Goal: Transaction & Acquisition: Purchase product/service

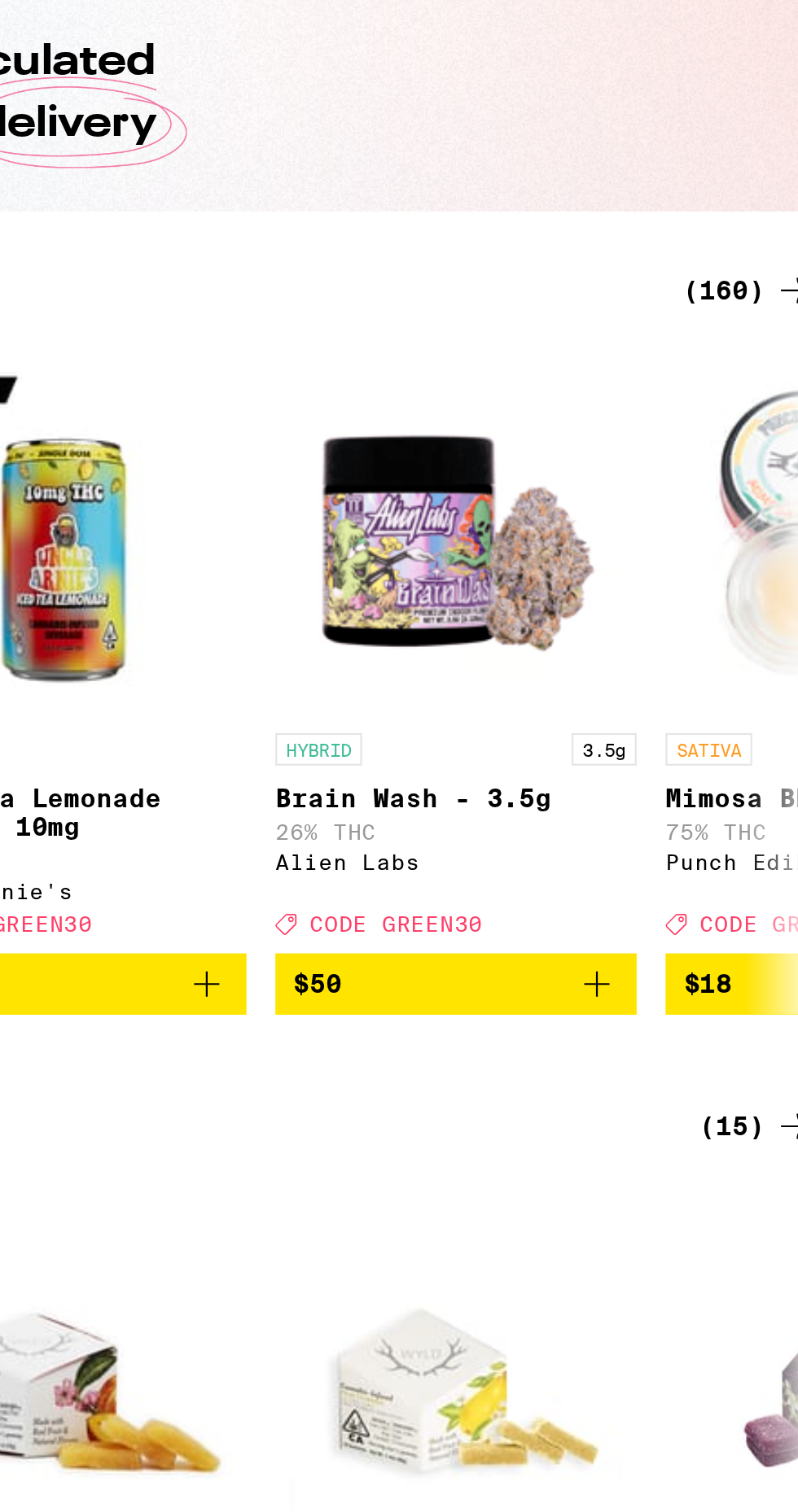
click at [755, 318] on div "(160)" at bounding box center [754, 323] width 60 height 20
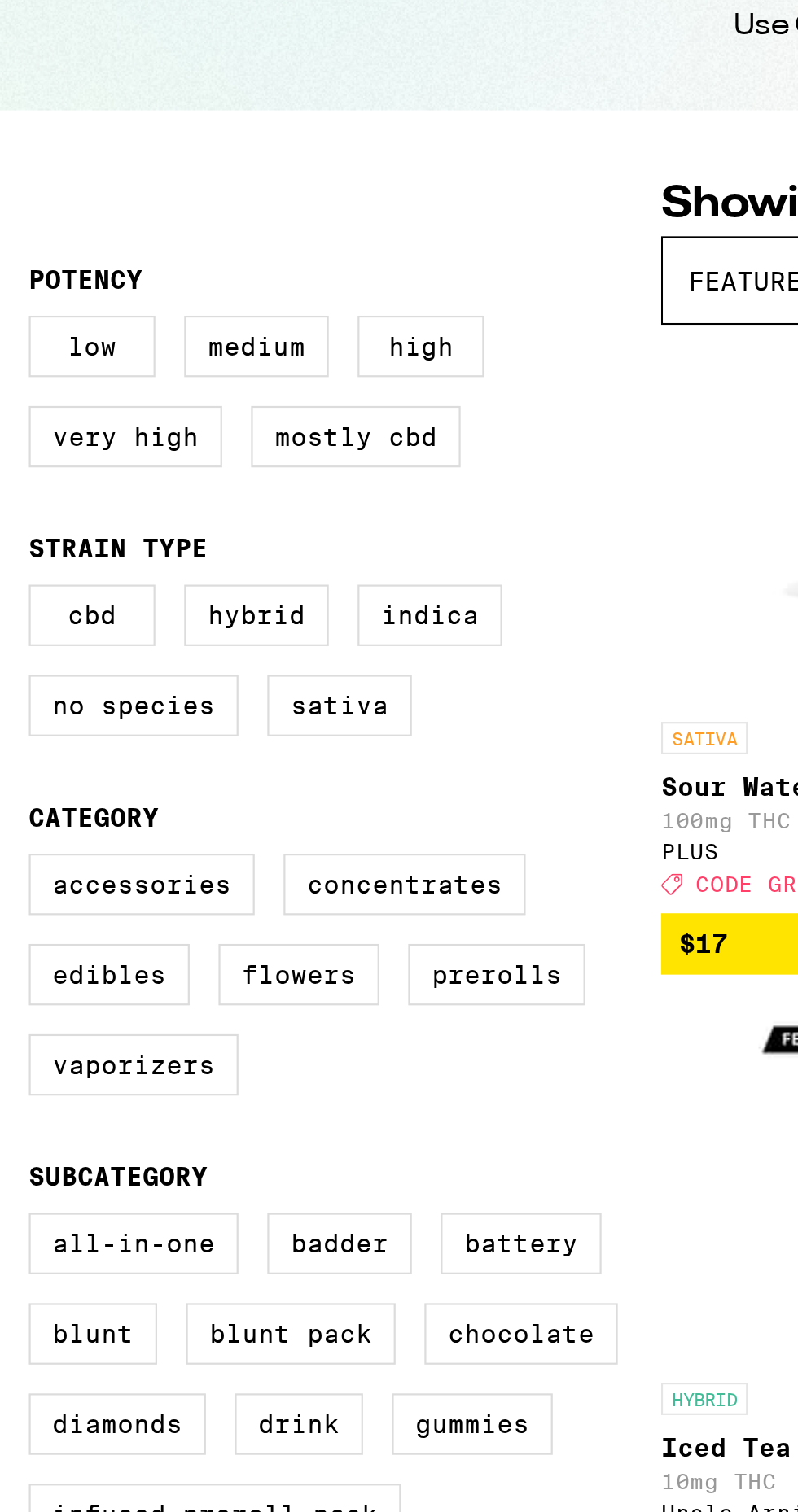
click at [109, 466] on label "Hybrid" at bounding box center [115, 470] width 65 height 28
click at [17, 460] on input "Hybrid" at bounding box center [16, 459] width 1 height 1
checkbox input "true"
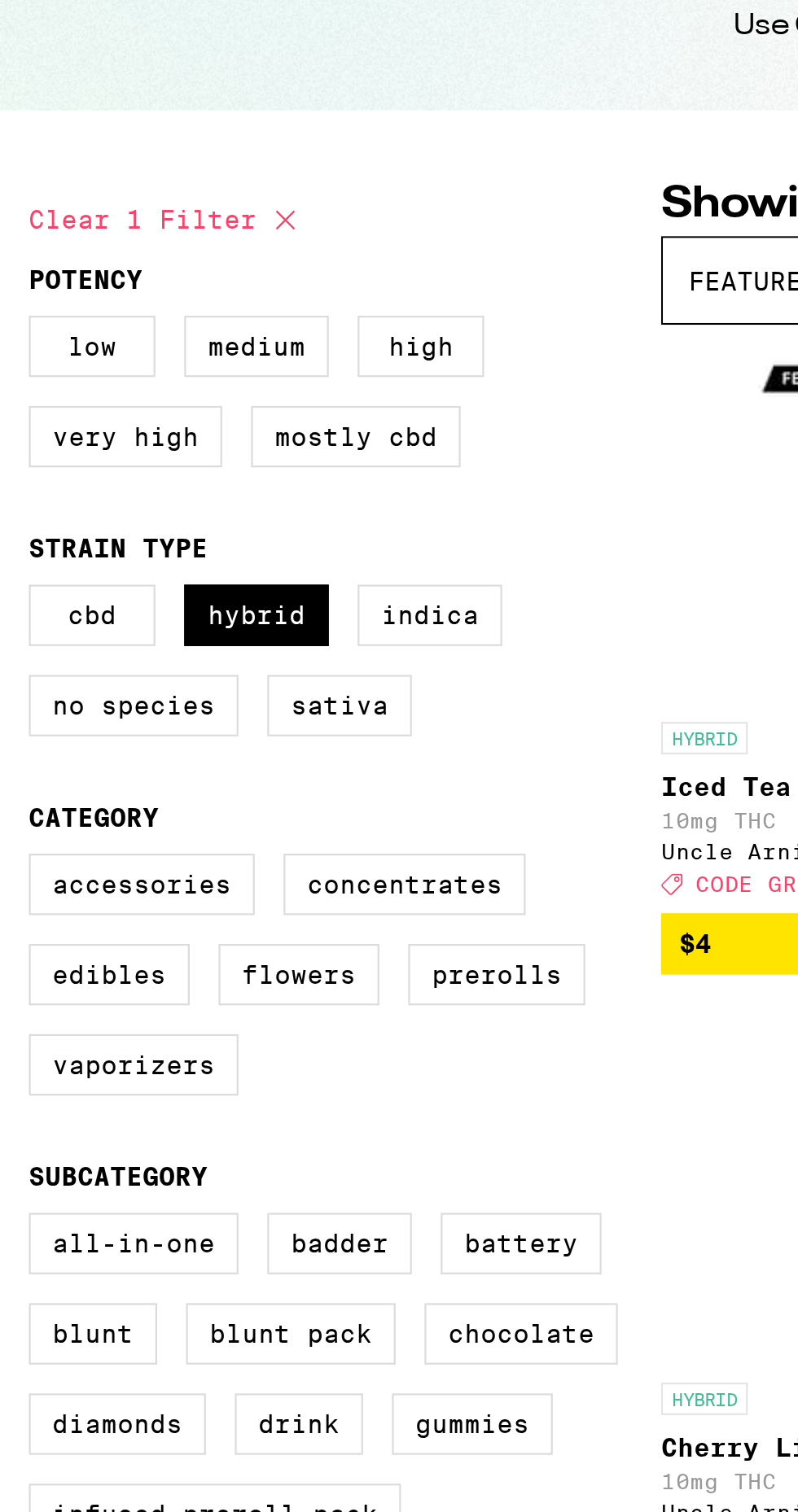
click at [142, 628] on label "Flowers" at bounding box center [134, 632] width 72 height 28
click at [17, 581] on input "Flowers" at bounding box center [16, 580] width 1 height 1
checkbox input "true"
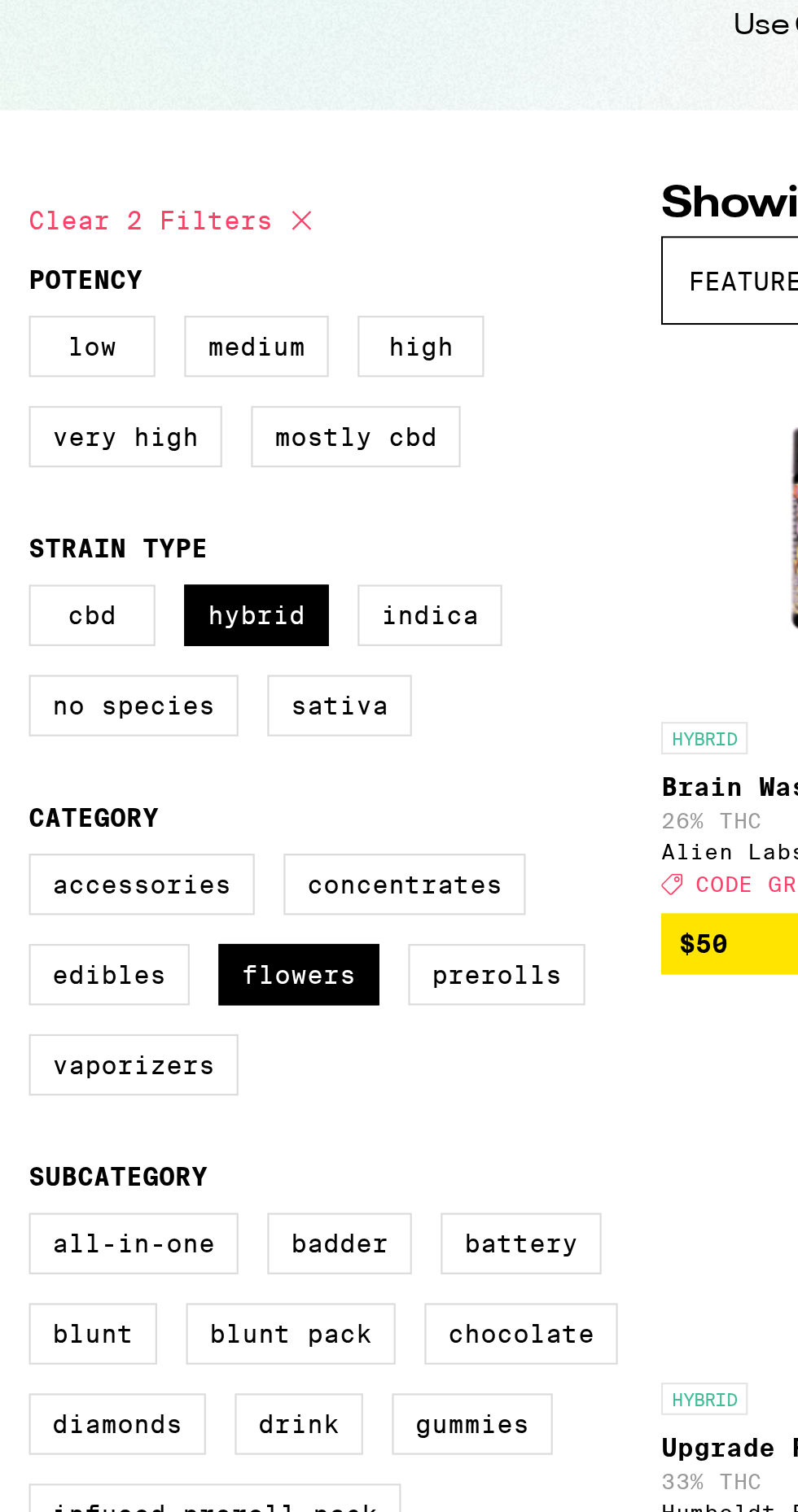
click at [193, 580] on label "Concentrates" at bounding box center [183, 591] width 109 height 28
click at [17, 580] on input "Concentrates" at bounding box center [16, 580] width 1 height 1
checkbox input "true"
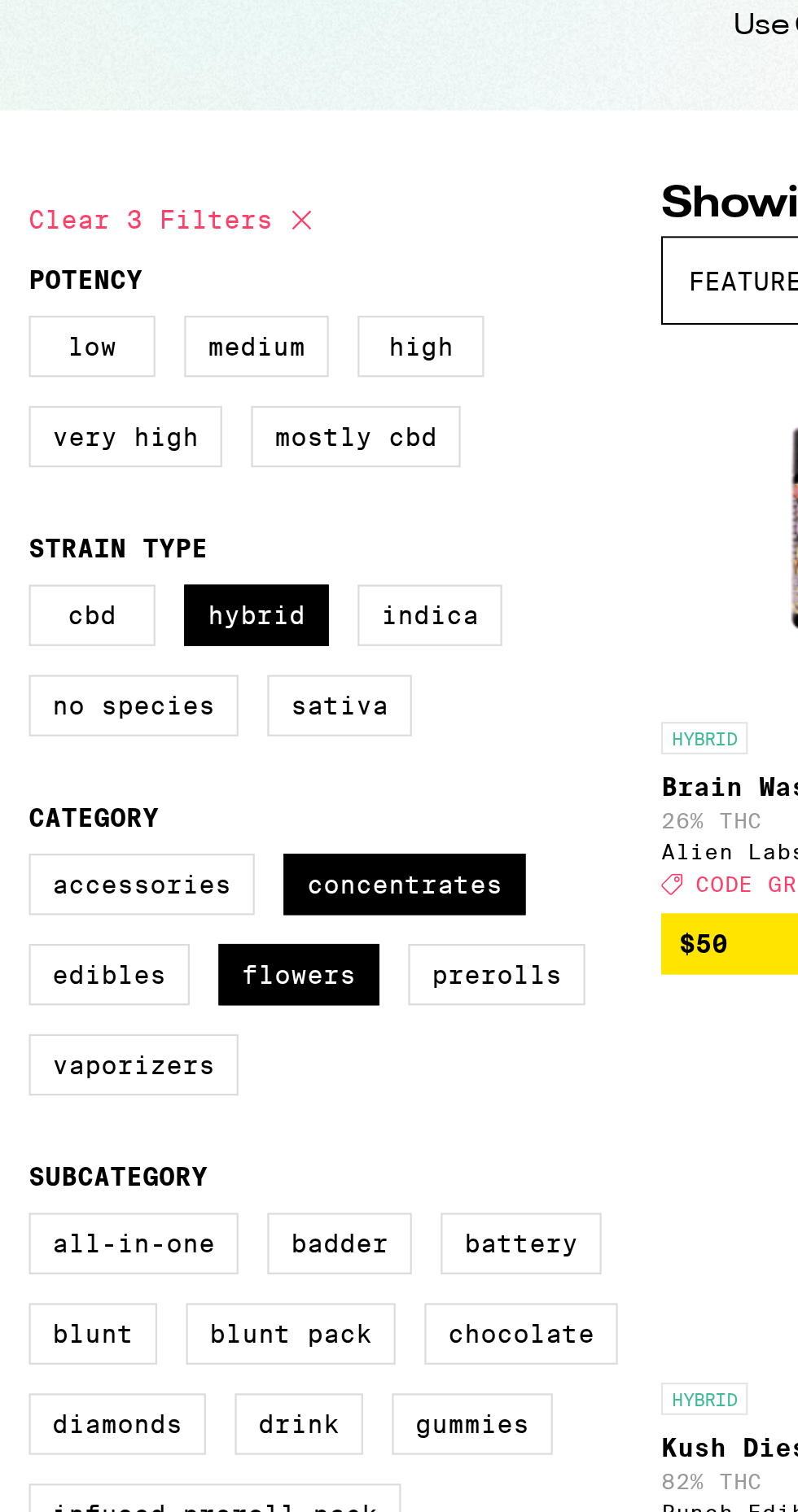
click at [240, 629] on label "Prerolls" at bounding box center [224, 632] width 80 height 28
click at [17, 581] on input "Prerolls" at bounding box center [16, 580] width 1 height 1
checkbox input "true"
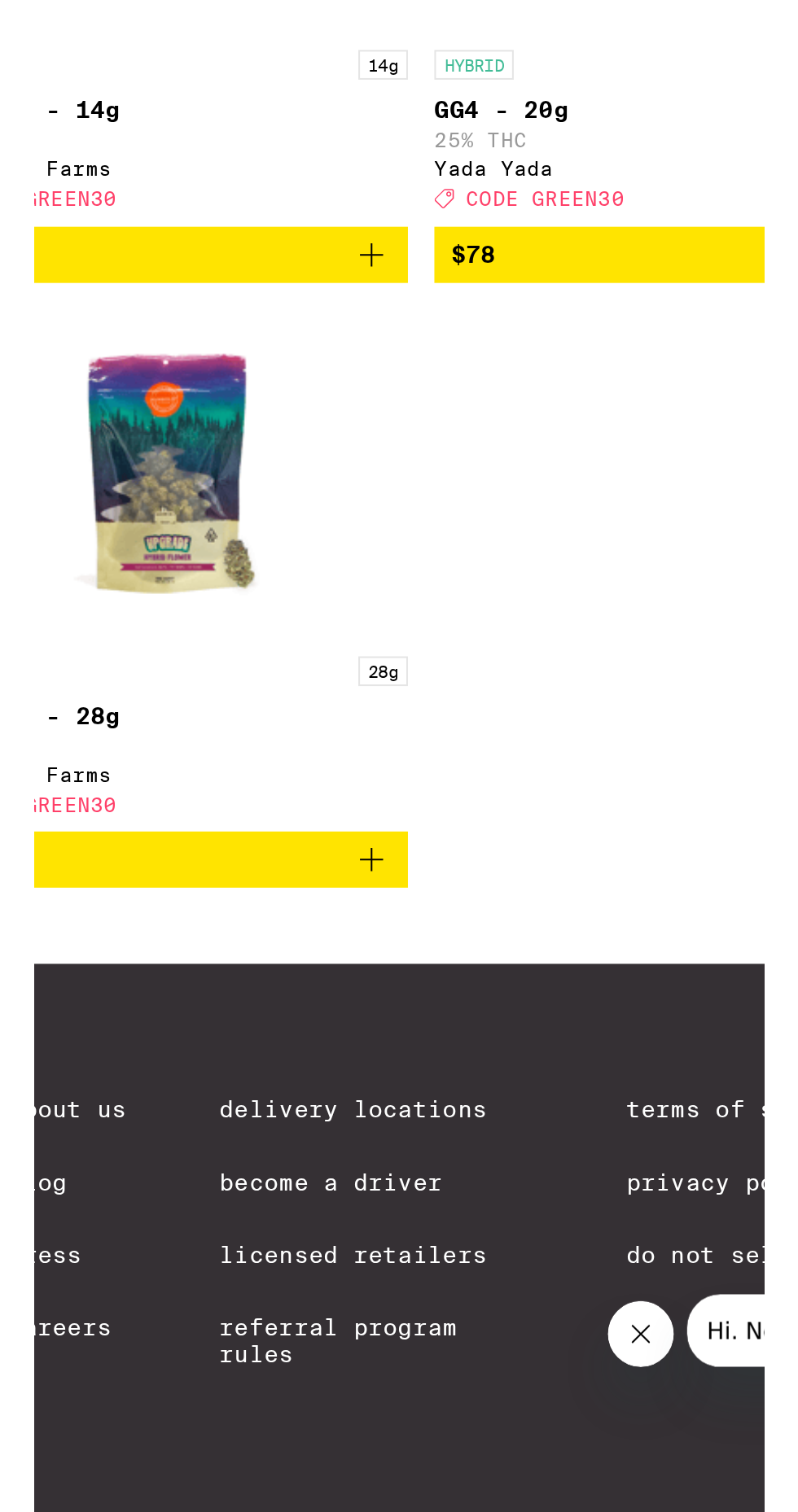
scroll to position [3562, 0]
